Goal: Information Seeking & Learning: Learn about a topic

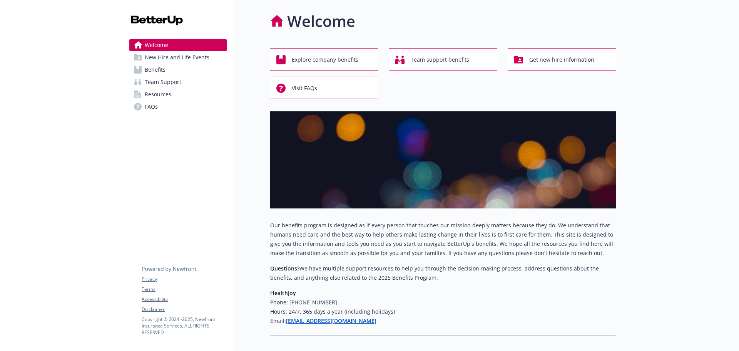
click at [202, 66] on link "Benefits" at bounding box center [177, 69] width 97 height 12
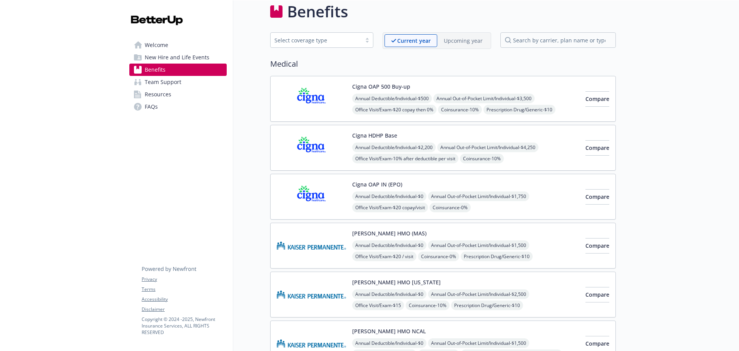
scroll to position [38, 0]
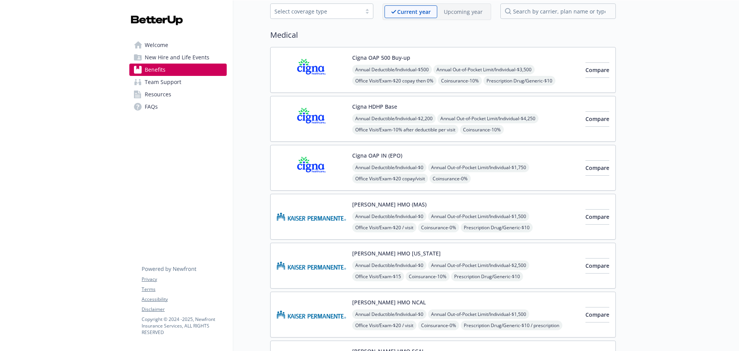
click at [483, 173] on div "Annual Deductible/Individual - $0 Annual Out-of-Pocket Limit/Individual - $1,75…" at bounding box center [465, 195] width 227 height 66
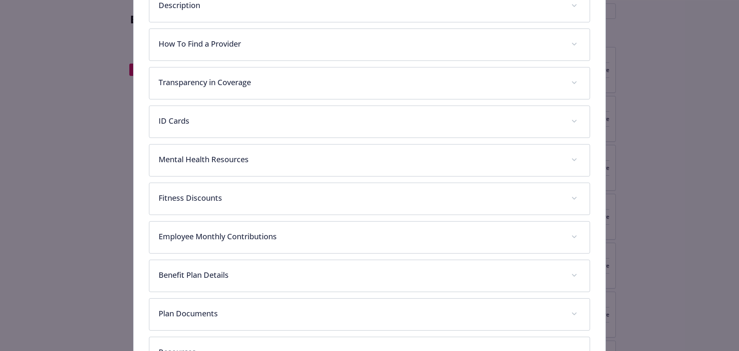
scroll to position [177, 0]
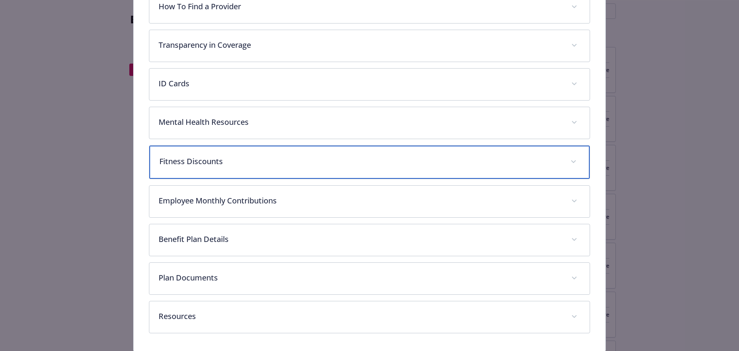
click at [271, 161] on p "Fitness Discounts" at bounding box center [360, 161] width 402 height 12
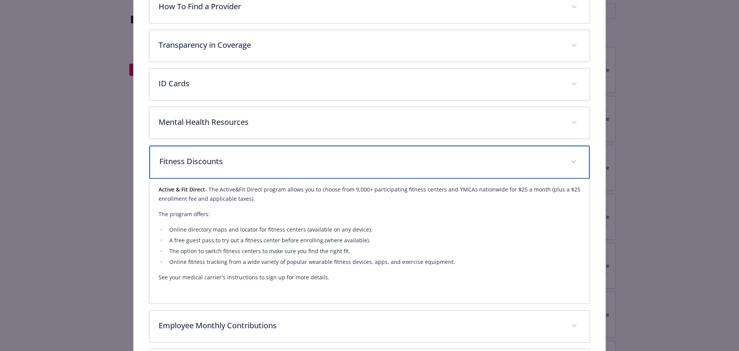
click at [275, 175] on div "Fitness Discounts" at bounding box center [369, 161] width 441 height 33
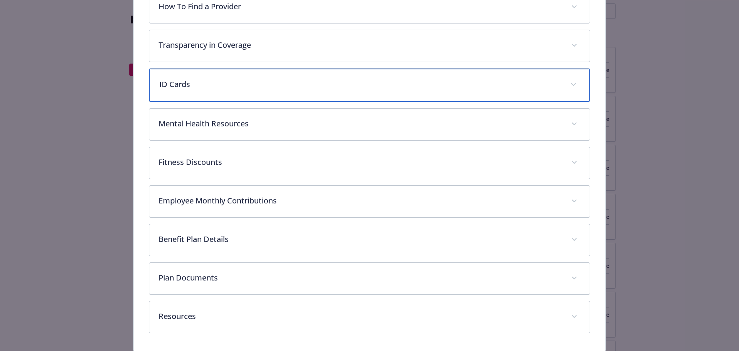
click at [287, 92] on div "ID Cards" at bounding box center [369, 84] width 441 height 33
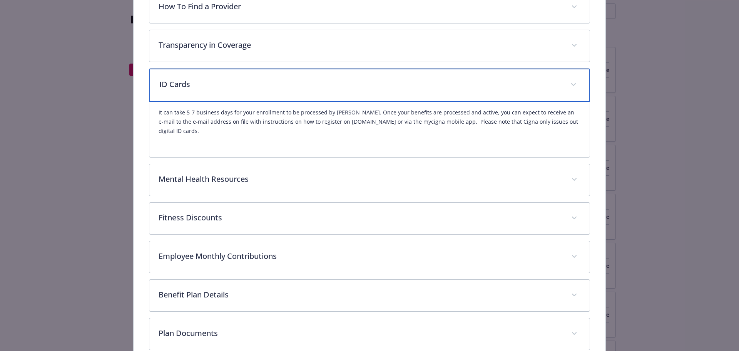
click at [287, 91] on div "ID Cards" at bounding box center [369, 84] width 441 height 33
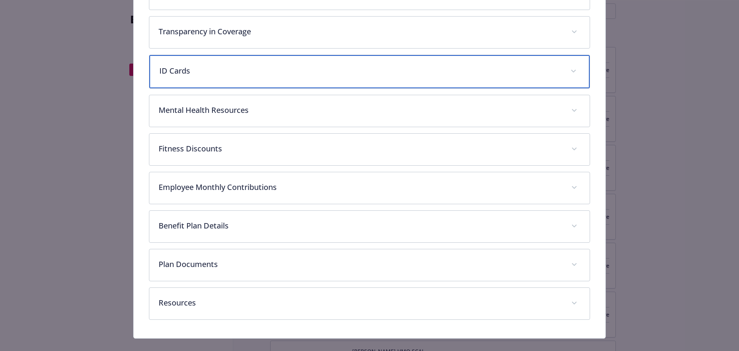
scroll to position [203, 0]
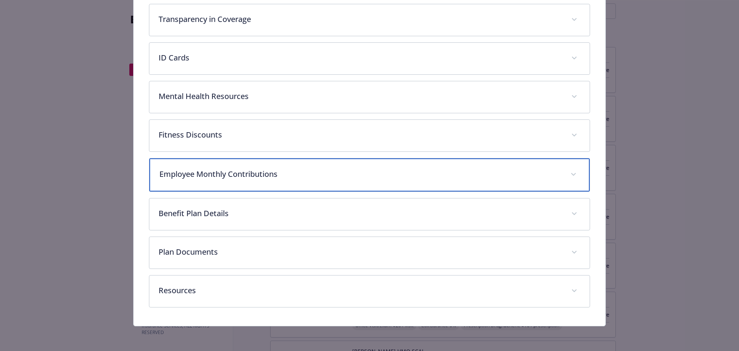
click at [281, 177] on p "Employee Monthly Contributions" at bounding box center [360, 174] width 402 height 12
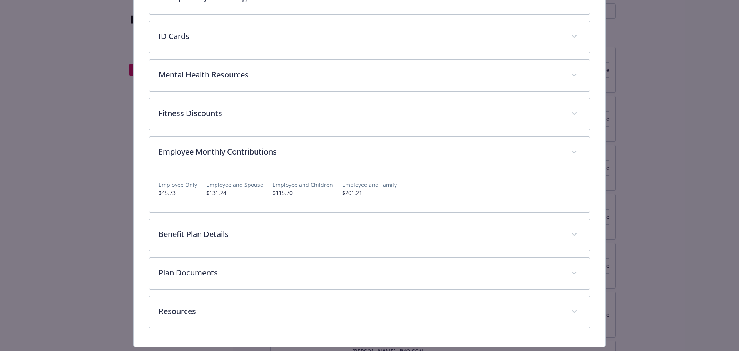
scroll to position [245, 0]
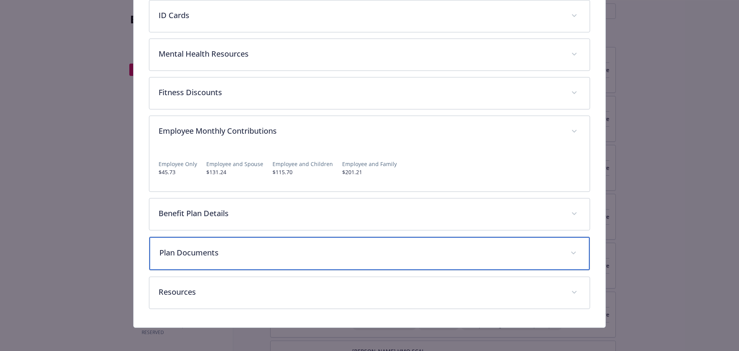
click at [341, 256] on p "Plan Documents" at bounding box center [360, 253] width 402 height 12
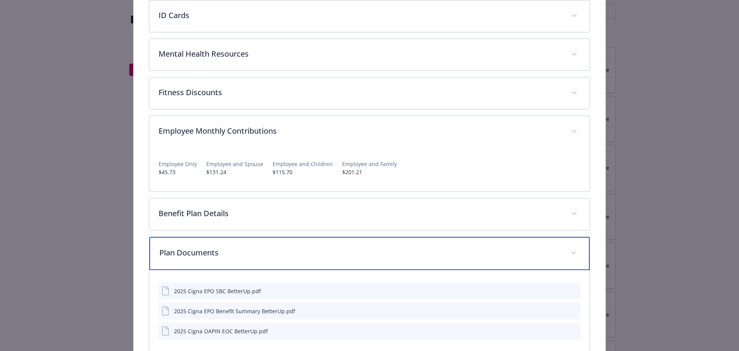
scroll to position [322, 0]
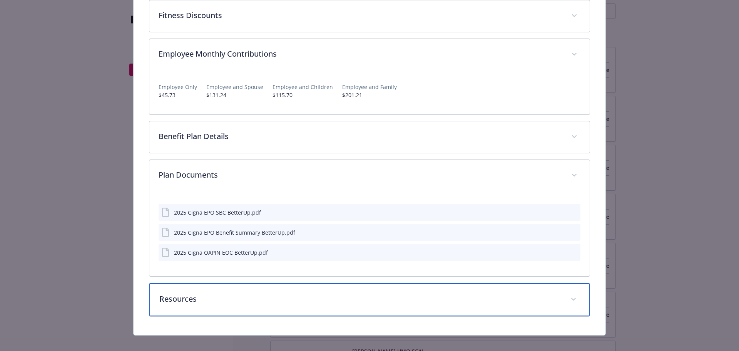
click at [247, 301] on p "Resources" at bounding box center [360, 299] width 402 height 12
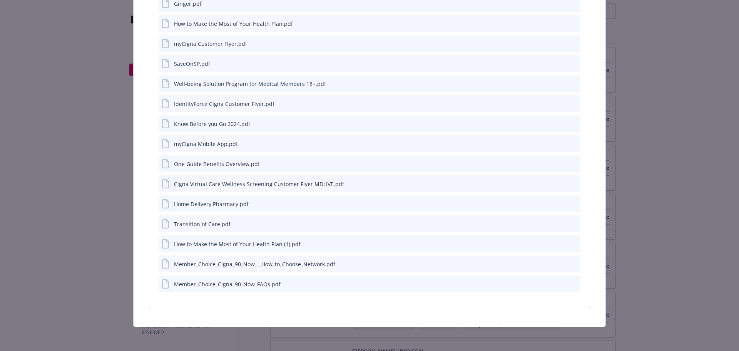
scroll to position [756, 0]
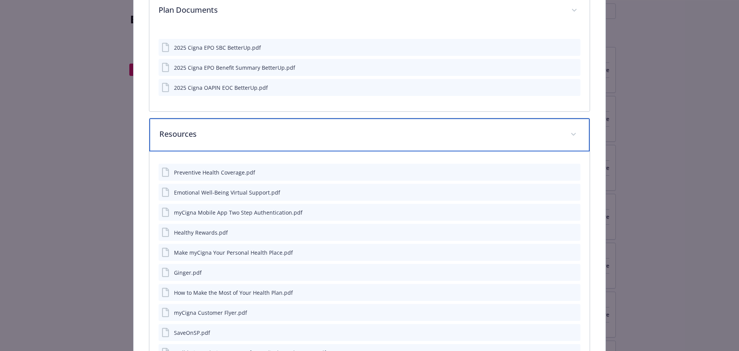
click at [240, 142] on div "Resources" at bounding box center [369, 134] width 441 height 33
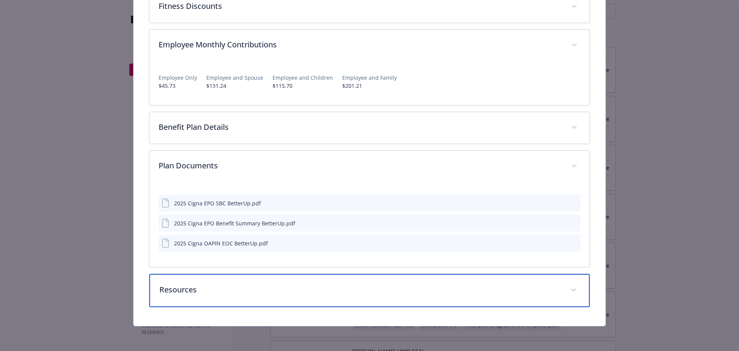
scroll to position [331, 0]
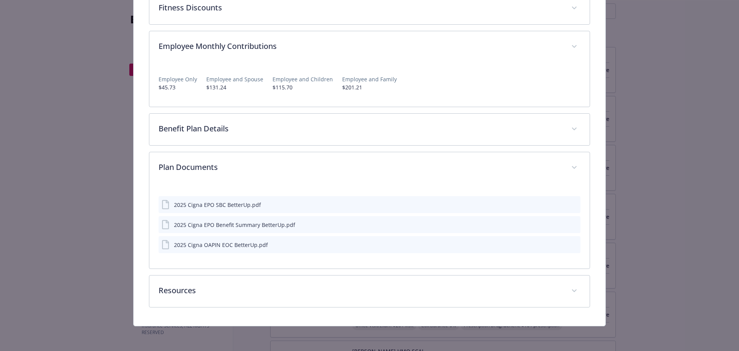
click at [569, 223] on icon "preview file" at bounding box center [572, 223] width 7 height 5
click at [569, 204] on icon "preview file" at bounding box center [572, 203] width 7 height 5
click at [569, 245] on icon "preview file" at bounding box center [572, 243] width 7 height 5
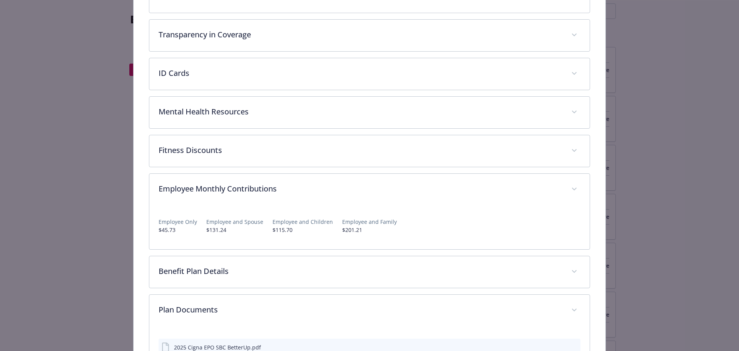
scroll to position [0, 0]
